Goal: Use online tool/utility: Utilize a website feature to perform a specific function

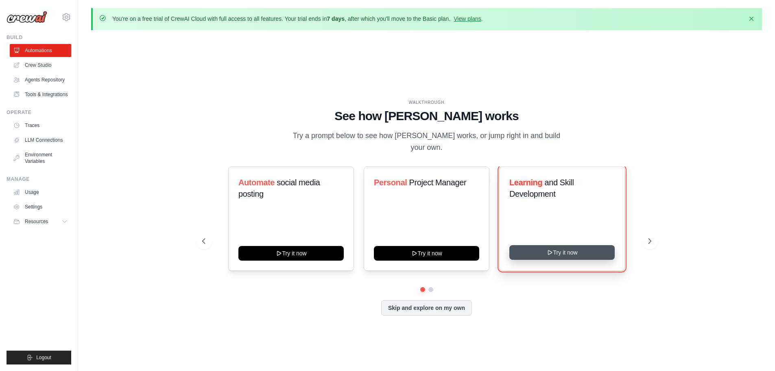
click at [565, 249] on button "Try it now" at bounding box center [561, 252] width 105 height 15
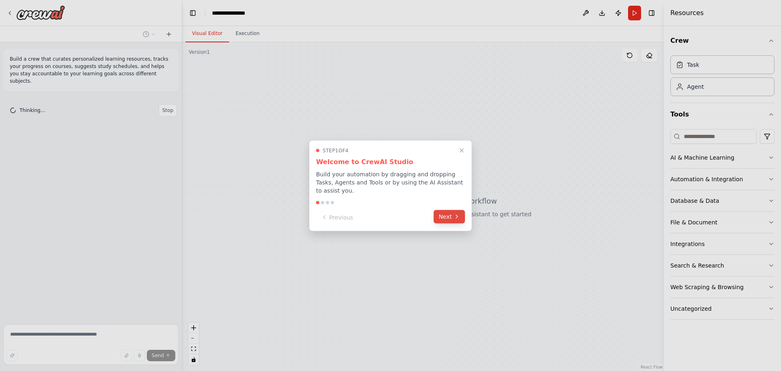
click at [448, 213] on button "Next" at bounding box center [449, 215] width 31 height 13
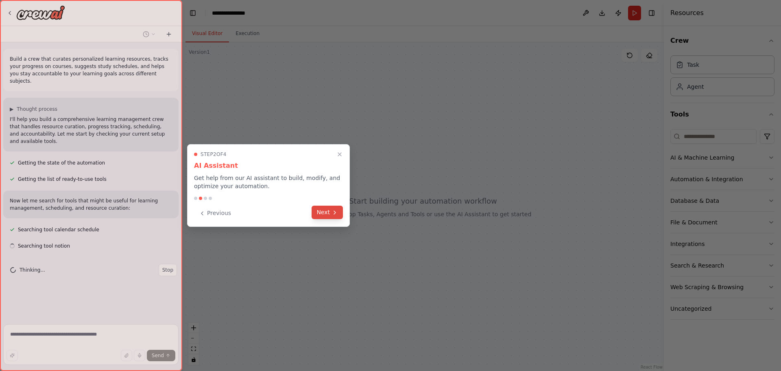
click at [328, 214] on button "Next" at bounding box center [327, 211] width 31 height 13
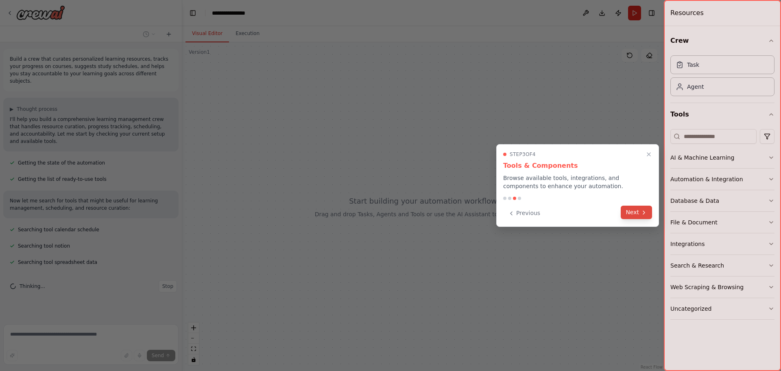
click at [638, 212] on button "Next" at bounding box center [636, 211] width 31 height 13
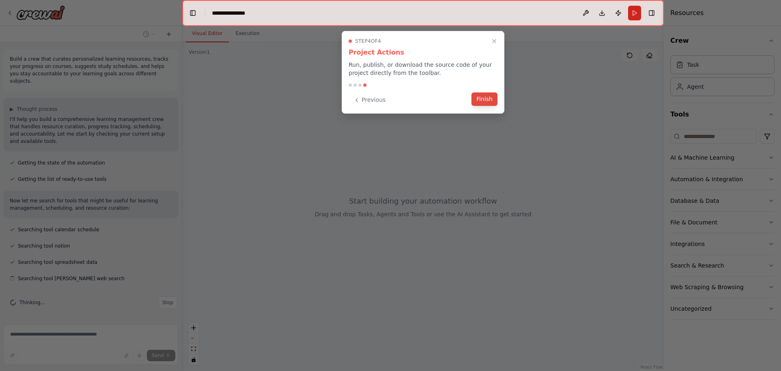
click at [487, 95] on button "Finish" at bounding box center [484, 98] width 26 height 13
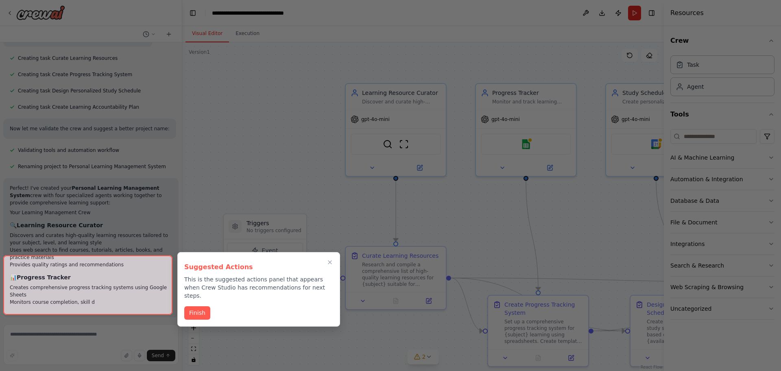
scroll to position [506, 0]
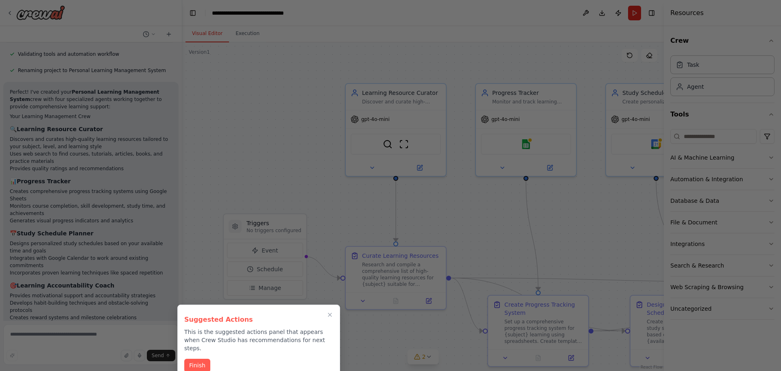
click at [184, 358] on button "Finish" at bounding box center [197, 364] width 26 height 13
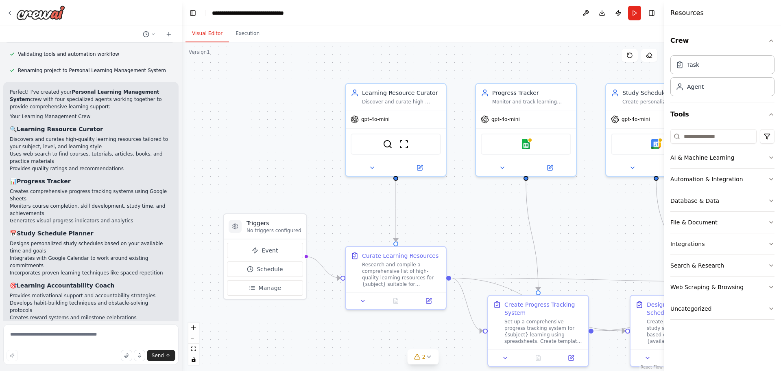
scroll to position [766, 0]
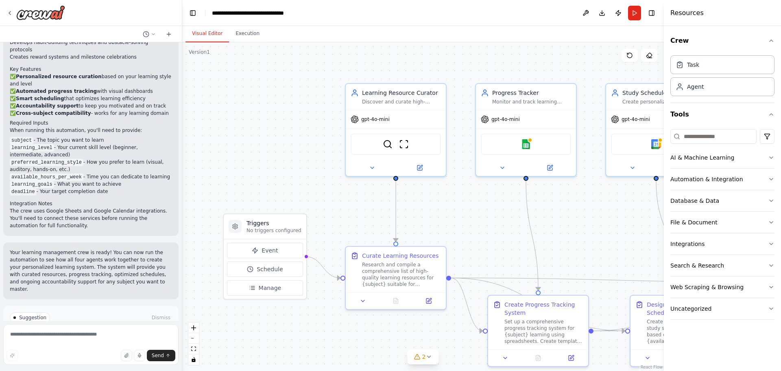
click at [87, 349] on span "Run Automation" at bounding box center [94, 352] width 39 height 7
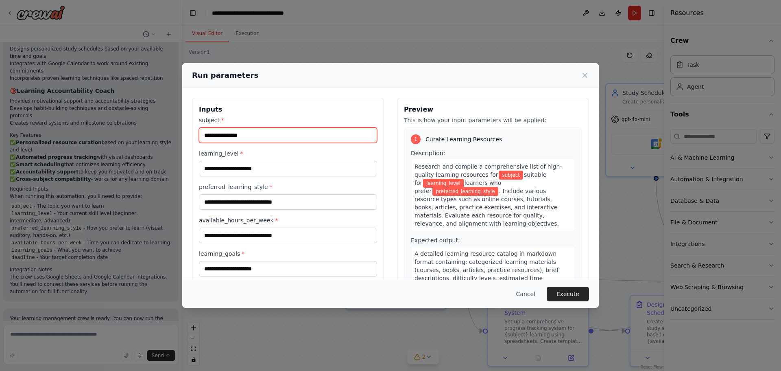
click at [233, 131] on input "subject *" at bounding box center [288, 134] width 178 height 15
click at [242, 137] on input "****" at bounding box center [288, 134] width 178 height 15
type input "**********"
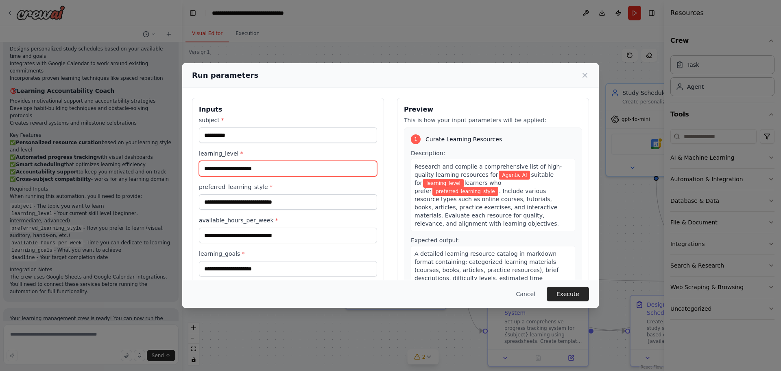
click at [281, 168] on input "learning_level *" at bounding box center [288, 168] width 178 height 15
type input "********"
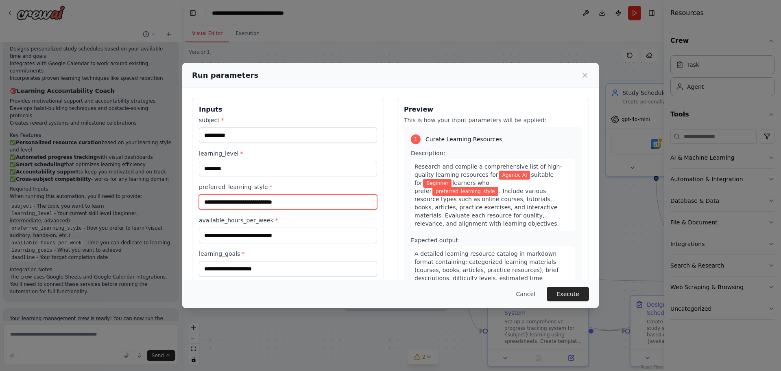
click at [284, 205] on input "preferred_learning_style *" at bounding box center [288, 201] width 178 height 15
type input "**********"
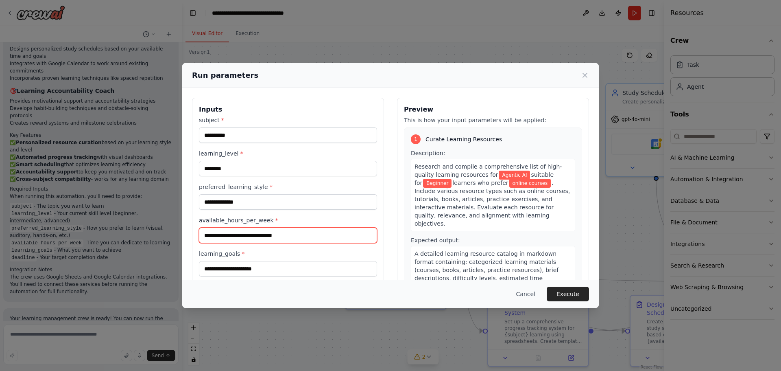
click at [282, 231] on input "available_hours_per_week *" at bounding box center [288, 234] width 178 height 15
type input "*"
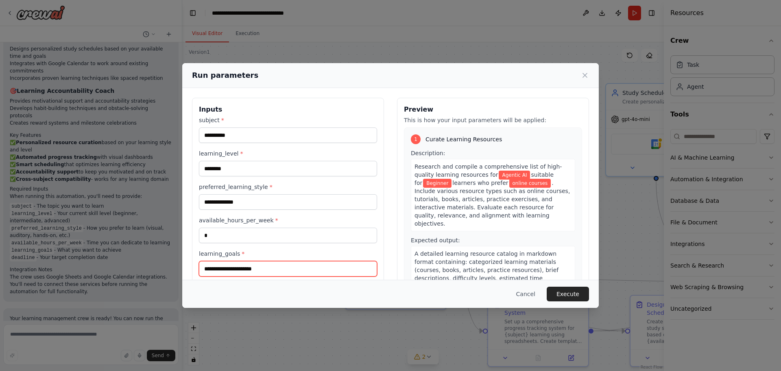
click at [255, 271] on input "learning_goals *" at bounding box center [288, 268] width 178 height 15
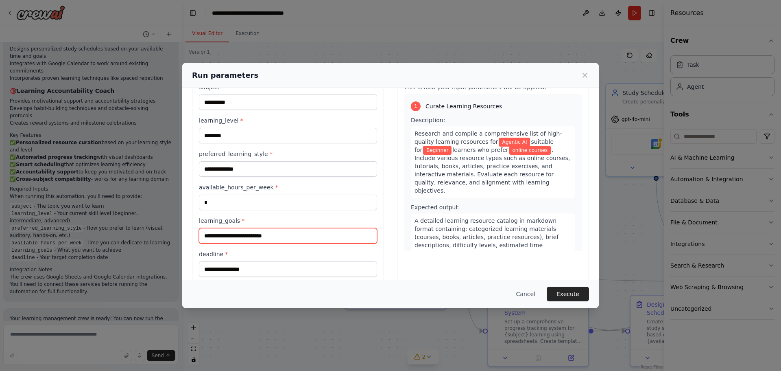
scroll to position [47, 0]
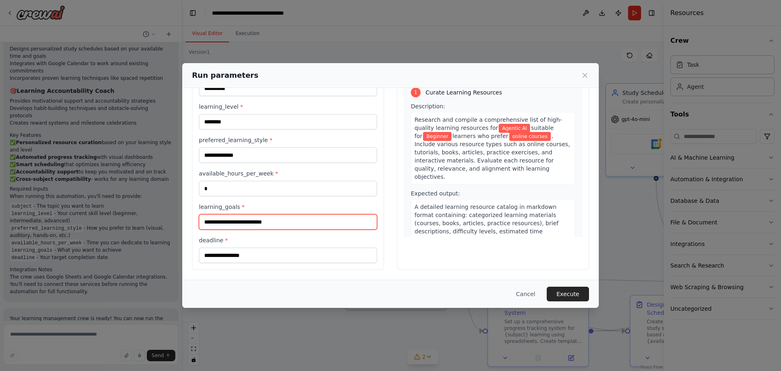
type input "**********"
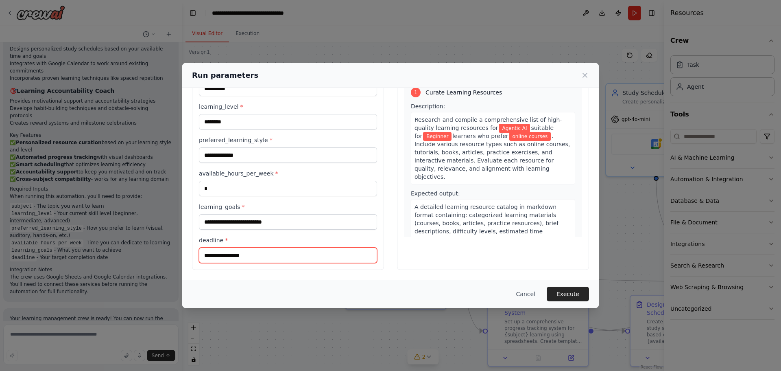
click at [229, 252] on input "deadline *" at bounding box center [288, 254] width 178 height 15
click at [216, 252] on input "**********" at bounding box center [288, 254] width 178 height 15
type input "**********"
click at [571, 292] on button "Execute" at bounding box center [568, 293] width 42 height 15
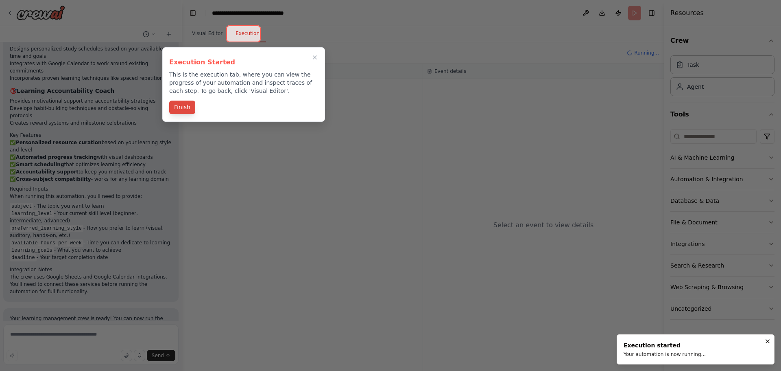
click at [183, 110] on button "Finish" at bounding box center [182, 106] width 26 height 13
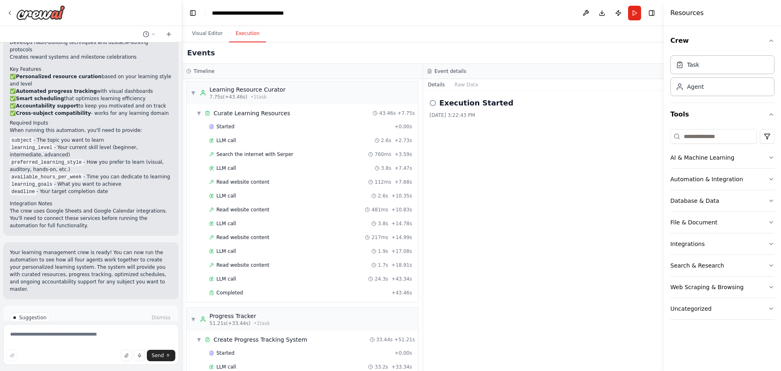
scroll to position [0, 0]
click at [466, 88] on button "Raw Data" at bounding box center [466, 84] width 33 height 11
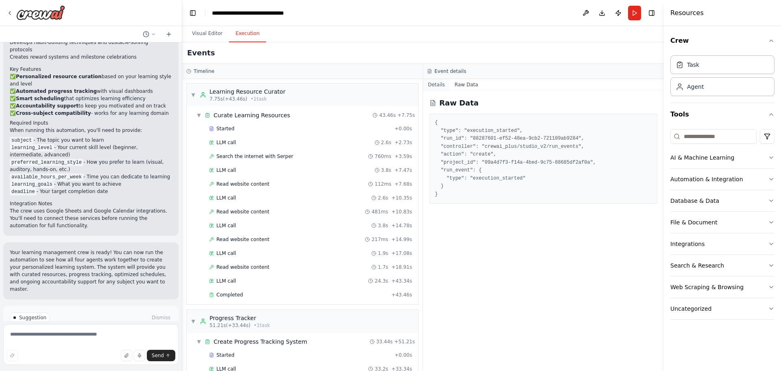
click at [436, 82] on button "Details" at bounding box center [436, 84] width 27 height 11
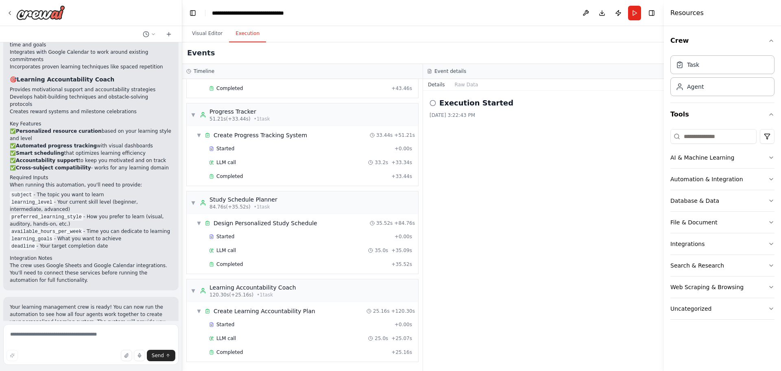
scroll to position [766, 0]
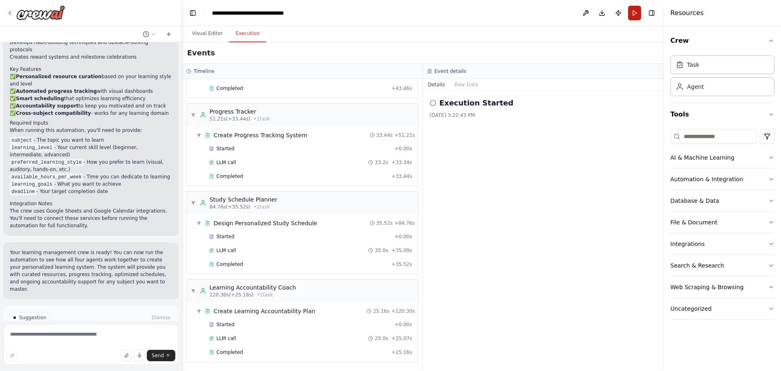
click at [633, 12] on button "Run" at bounding box center [634, 13] width 13 height 15
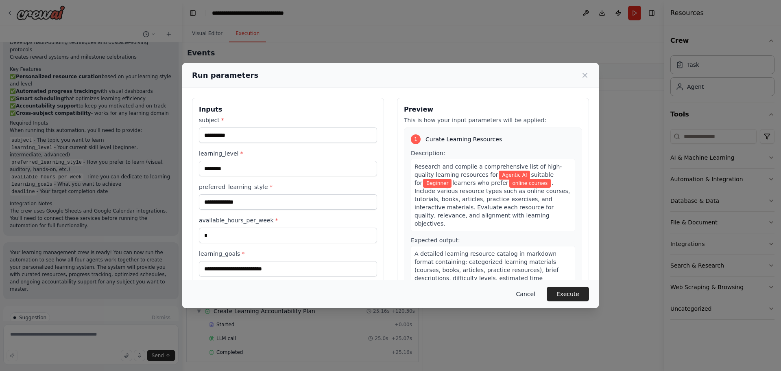
click at [522, 295] on button "Cancel" at bounding box center [526, 293] width 32 height 15
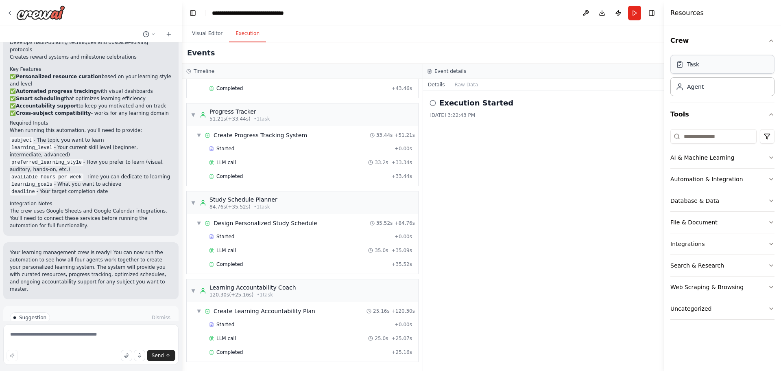
click at [713, 63] on div "Task" at bounding box center [722, 64] width 104 height 19
click at [603, 11] on button "Download" at bounding box center [602, 13] width 13 height 15
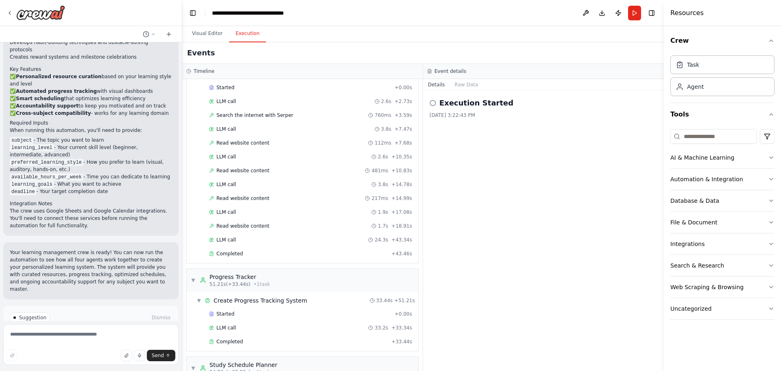
scroll to position [84, 0]
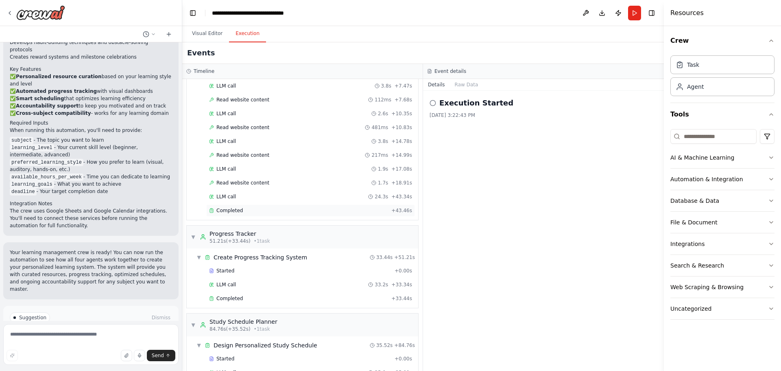
click at [260, 210] on div "Completed" at bounding box center [298, 210] width 179 height 7
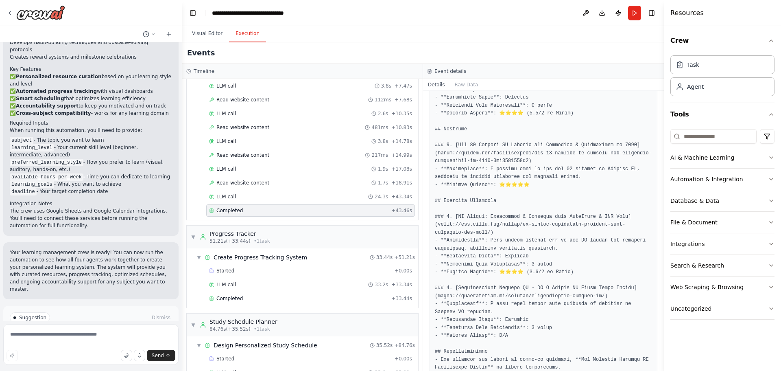
scroll to position [541, 0]
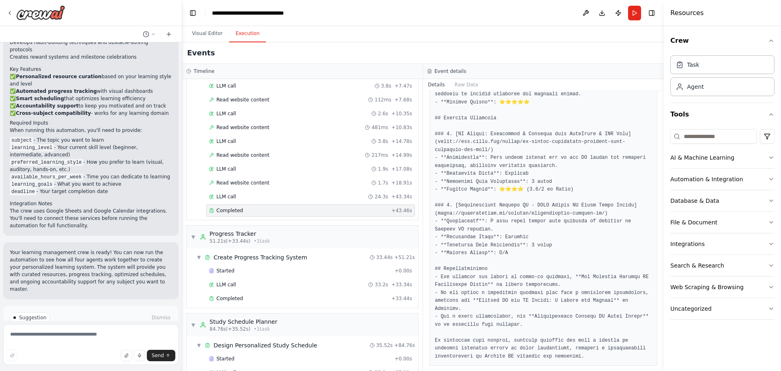
click at [543, 204] on pre at bounding box center [543, 19] width 217 height 682
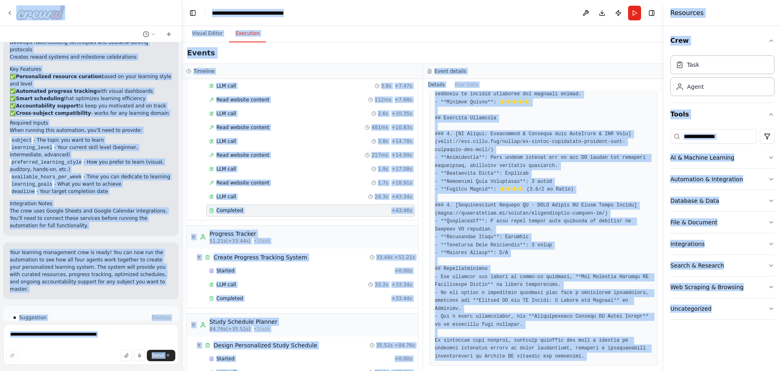
click at [548, 162] on pre at bounding box center [543, 19] width 217 height 682
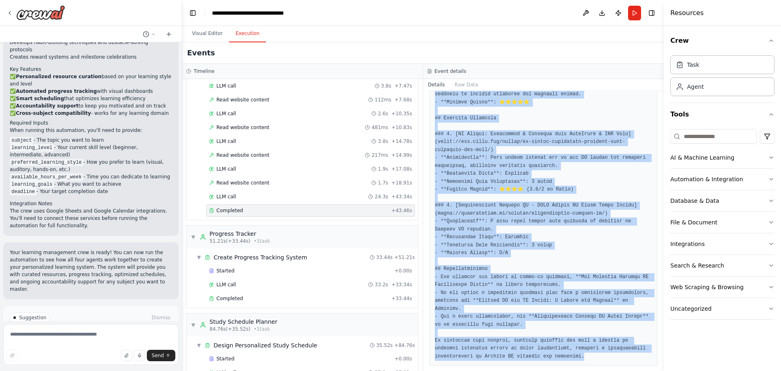
drag, startPoint x: 434, startPoint y: 220, endPoint x: 584, endPoint y: 374, distance: 214.9
click at [584, 370] on html "Build a crew that curates personalized learning resources, tracks your progress…" at bounding box center [390, 185] width 781 height 371
copy pre "# Loremips Dolorsit Ametcon adi Elitsed DO (Eiusmodt Incid) ## Utlabo Etdolor #…"
